Goal: Information Seeking & Learning: Learn about a topic

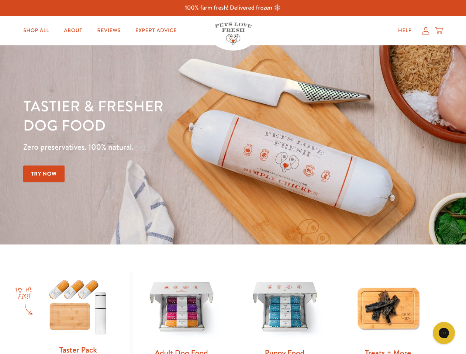
click at [233, 177] on div "Tastier & fresher dog food Zero preservatives. 100% natural. Try Now" at bounding box center [163, 144] width 280 height 97
click at [444, 333] on icon "Gorgias live chat" at bounding box center [443, 332] width 7 height 7
